Goal: Task Accomplishment & Management: Manage account settings

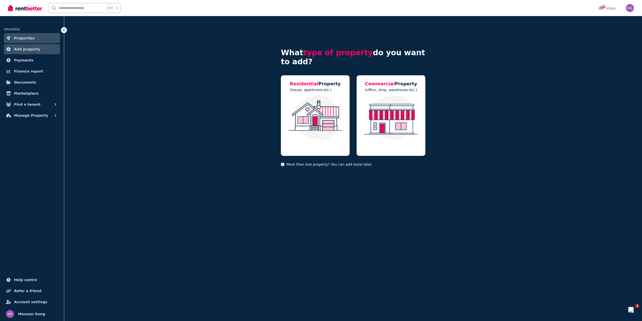
click at [33, 34] on link "Properties" at bounding box center [32, 38] width 56 height 10
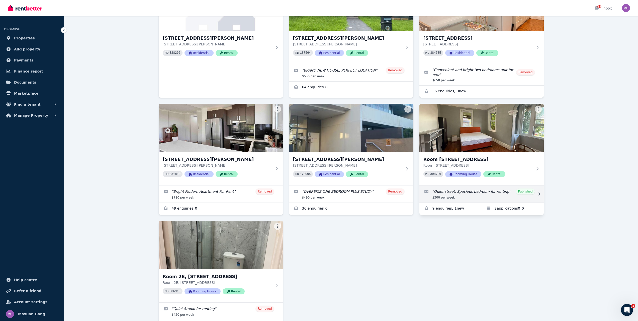
scroll to position [125, 0]
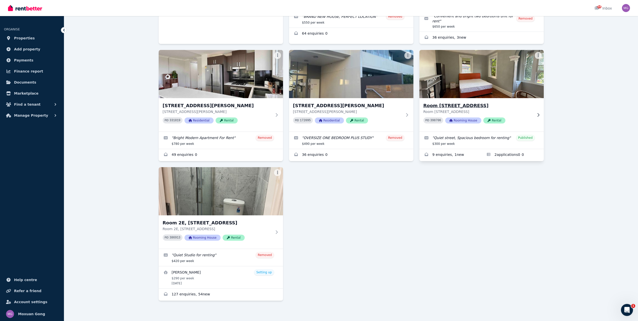
click at [458, 106] on h3 "Room [STREET_ADDRESS]" at bounding box center [477, 105] width 109 height 7
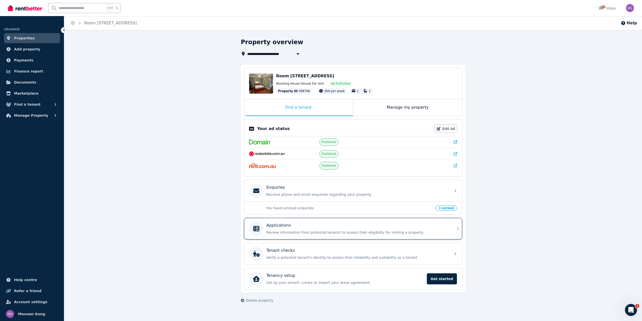
click at [318, 232] on p "Review information from potential tenants to assess their eligibility for renti…" at bounding box center [357, 232] width 182 height 5
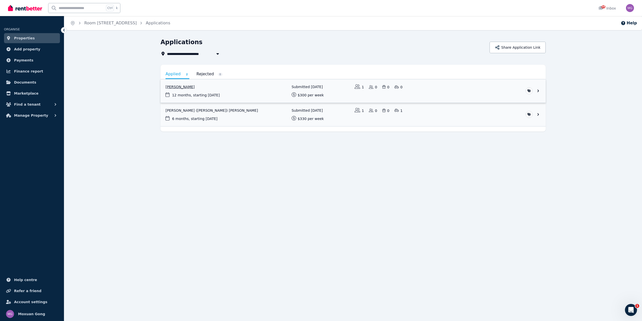
click at [181, 86] on link "View application: Sujal Puri" at bounding box center [352, 90] width 385 height 23
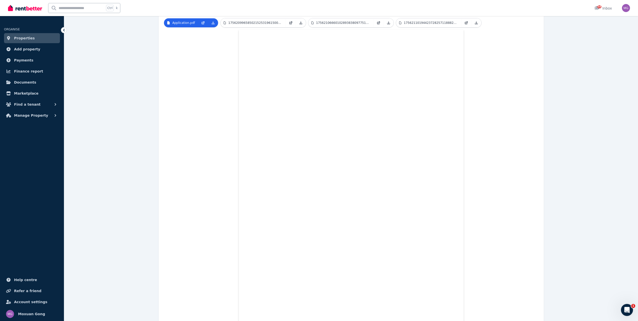
scroll to position [146, 0]
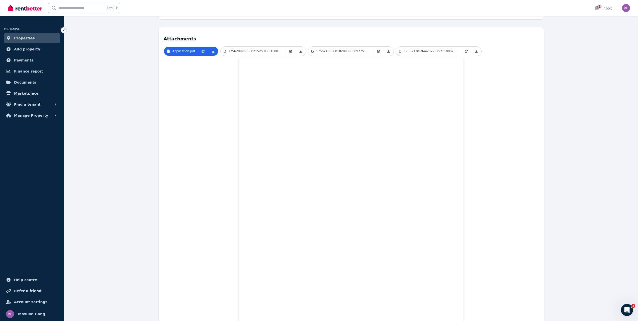
scroll to position [25, 0]
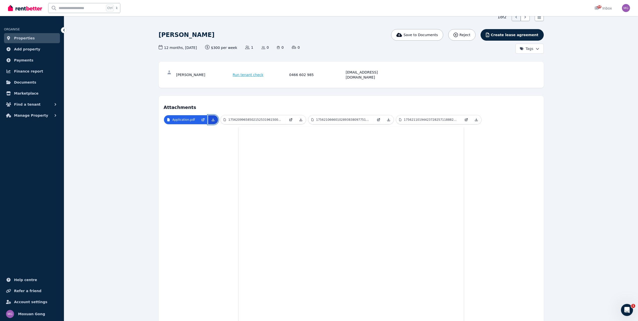
click at [212, 117] on link at bounding box center [213, 119] width 10 height 9
click at [302, 118] on icon at bounding box center [301, 120] width 4 height 4
click at [387, 117] on link at bounding box center [389, 119] width 10 height 9
click at [475, 118] on icon at bounding box center [476, 120] width 4 height 4
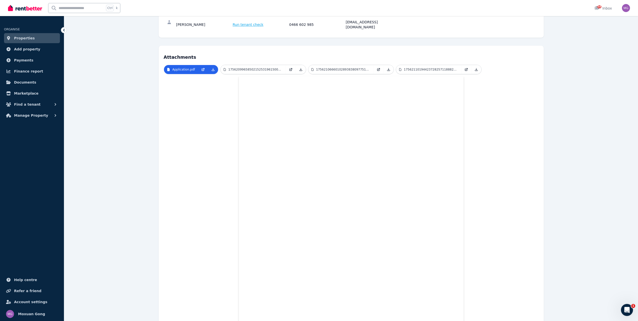
scroll to position [0, 0]
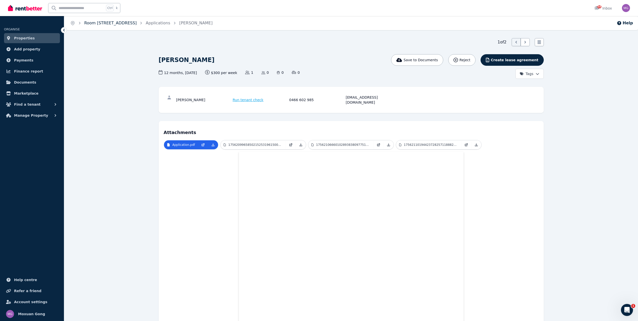
click at [119, 23] on link "Room [STREET_ADDRESS]" at bounding box center [110, 23] width 52 height 5
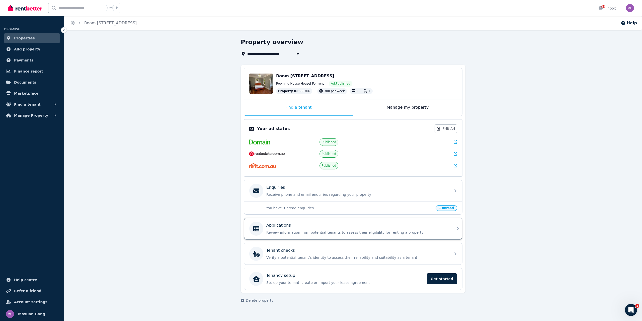
click at [414, 232] on p "Review information from potential tenants to assess their eligibility for renti…" at bounding box center [357, 232] width 182 height 5
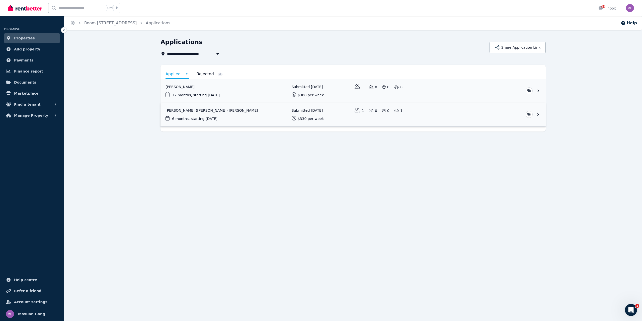
click at [179, 113] on link "View application: Gwendolyn (Rae) Sutherland" at bounding box center [352, 114] width 385 height 23
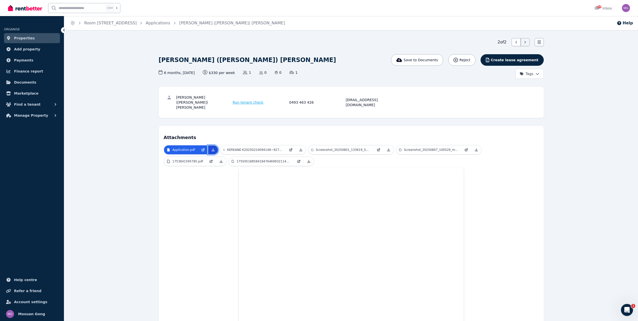
click at [212, 148] on icon at bounding box center [213, 149] width 3 height 3
click at [299, 148] on icon at bounding box center [301, 150] width 4 height 4
click at [387, 145] on link at bounding box center [389, 149] width 10 height 9
click at [475, 148] on icon at bounding box center [476, 150] width 4 height 4
click at [221, 159] on icon at bounding box center [221, 161] width 4 height 4
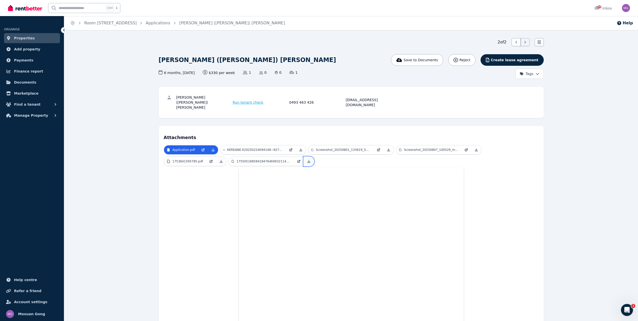
click at [308, 160] on icon at bounding box center [309, 161] width 3 height 3
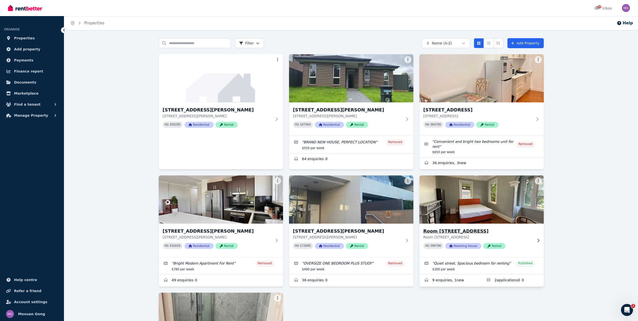
click at [456, 231] on h3 "Room [STREET_ADDRESS]" at bounding box center [477, 230] width 109 height 7
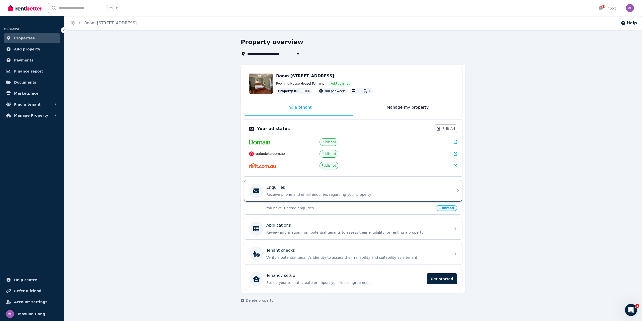
click at [293, 188] on div "Enquiries" at bounding box center [357, 187] width 182 height 6
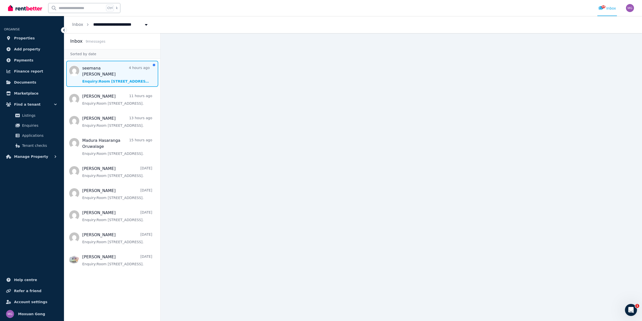
click at [108, 76] on span "Message list" at bounding box center [112, 74] width 96 height 26
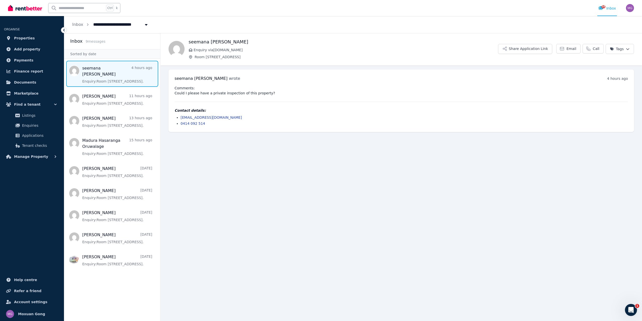
click at [103, 75] on span "Message list" at bounding box center [112, 74] width 96 height 26
drag, startPoint x: 182, startPoint y: 88, endPoint x: 297, endPoint y: 94, distance: 114.9
click at [297, 94] on pre "Comments: Could I please have a private inspection of this property?" at bounding box center [400, 90] width 453 height 10
click at [574, 51] on link "Email" at bounding box center [568, 49] width 24 height 10
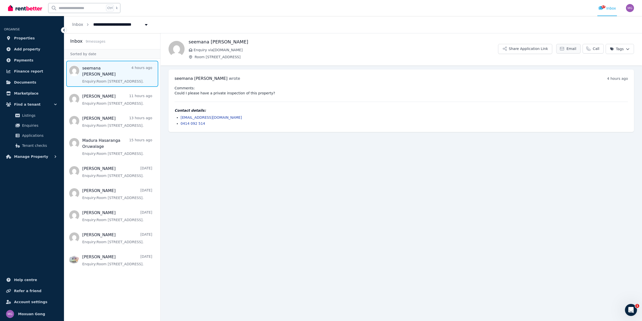
click at [566, 49] on link "Email" at bounding box center [568, 49] width 24 height 10
drag, startPoint x: 245, startPoint y: 117, endPoint x: 194, endPoint y: 117, distance: 50.4
click at [179, 118] on ul "[EMAIL_ADDRESS][DOMAIN_NAME] 0414 092 514" at bounding box center [400, 120] width 453 height 11
click at [241, 90] on pre "Comments: Could I please have a private inspection of this property?" at bounding box center [400, 90] width 453 height 10
click at [549, 49] on button "Share Application Link" at bounding box center [525, 49] width 54 height 10
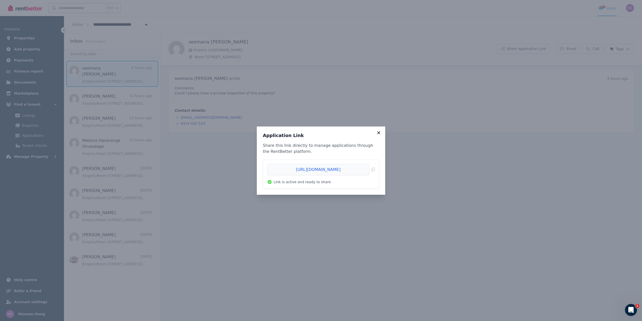
click at [379, 131] on icon at bounding box center [378, 132] width 5 height 5
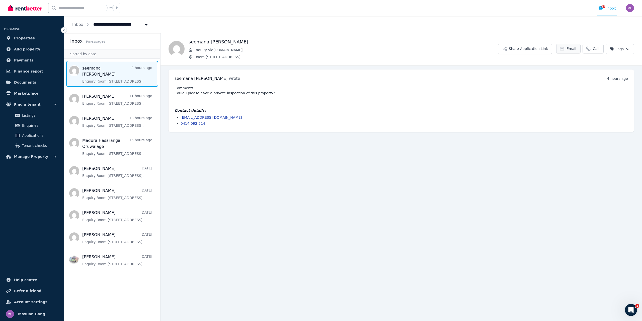
click at [575, 48] on span "Email" at bounding box center [571, 48] width 10 height 5
click at [569, 51] on span "Email" at bounding box center [571, 48] width 10 height 5
click at [574, 49] on span "Email" at bounding box center [571, 48] width 10 height 5
drag, startPoint x: 559, startPoint y: 29, endPoint x: 570, endPoint y: 26, distance: 10.9
click at [569, 26] on div "**********" at bounding box center [353, 24] width 578 height 17
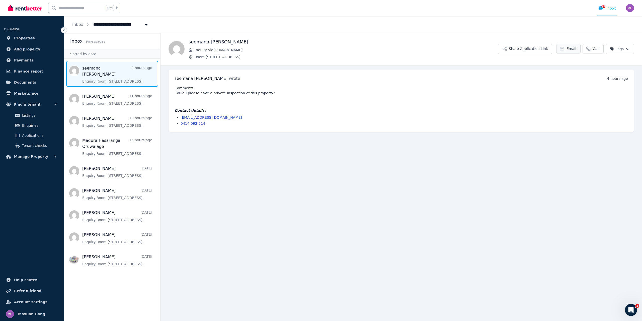
click at [570, 51] on link "Email" at bounding box center [568, 49] width 24 height 10
drag, startPoint x: 242, startPoint y: 118, endPoint x: 180, endPoint y: 117, distance: 62.9
click at [180, 117] on ul "[EMAIL_ADDRESS][DOMAIN_NAME] 0414 092 514" at bounding box center [400, 120] width 453 height 11
click at [214, 170] on main "Back seemana [PERSON_NAME] Enquiry via [DOMAIN_NAME] [STREET_ADDRESS] Share App…" at bounding box center [400, 177] width 481 height 288
drag, startPoint x: 240, startPoint y: 117, endPoint x: 180, endPoint y: 118, distance: 59.7
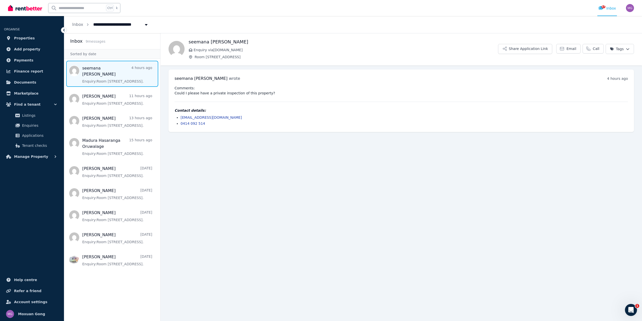
click at [180, 118] on ul "[EMAIL_ADDRESS][DOMAIN_NAME] 0414 092 514" at bounding box center [400, 120] width 453 height 11
copy link "[EMAIL_ADDRESS][DOMAIN_NAME]"
click at [283, 205] on main "Back seemana [PERSON_NAME] Enquiry via [DOMAIN_NAME] [STREET_ADDRESS] Share App…" at bounding box center [400, 177] width 481 height 288
